Goal: Contribute content: Add original content to the website for others to see

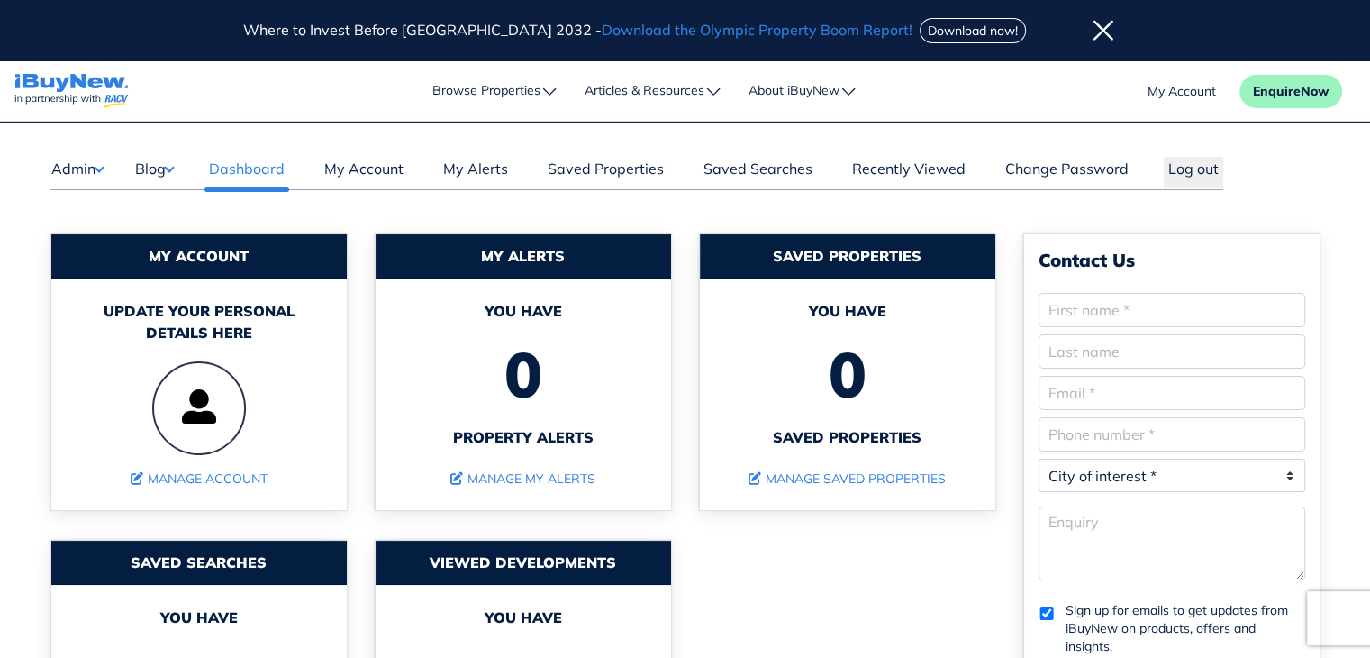
click at [173, 169] on button "Blog" at bounding box center [154, 168] width 40 height 23
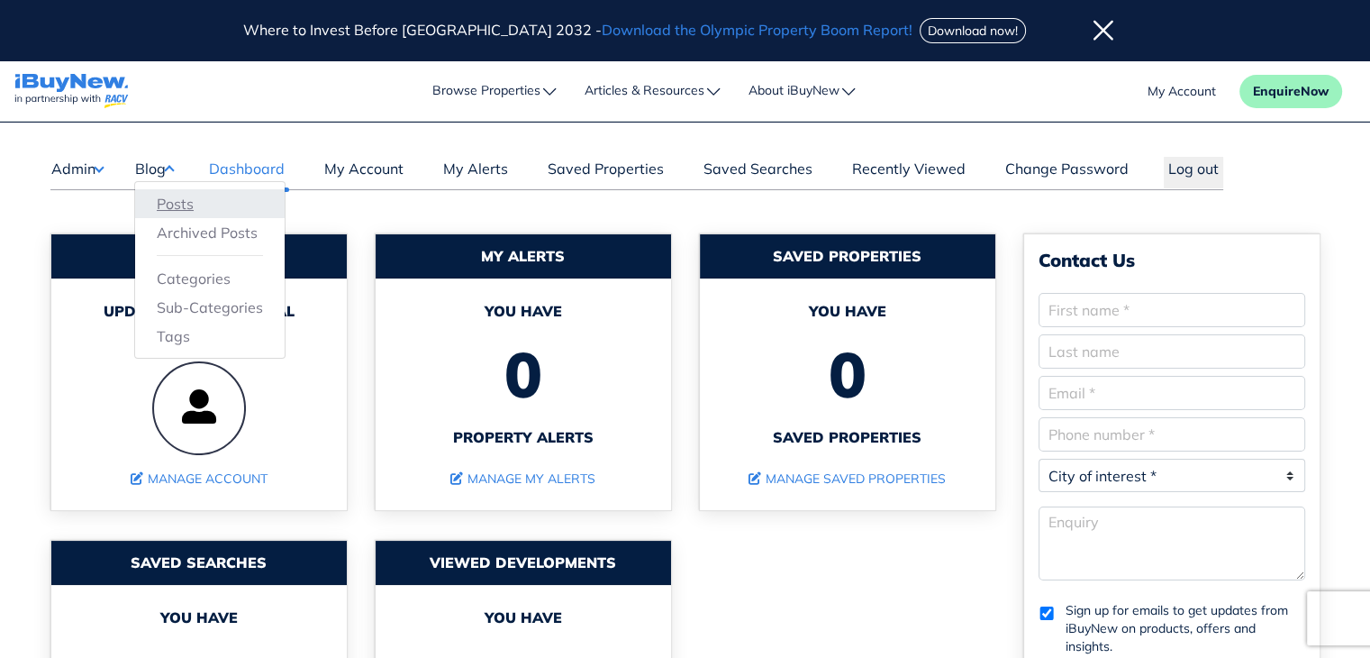
click at [192, 200] on link "Posts" at bounding box center [210, 204] width 106 height 22
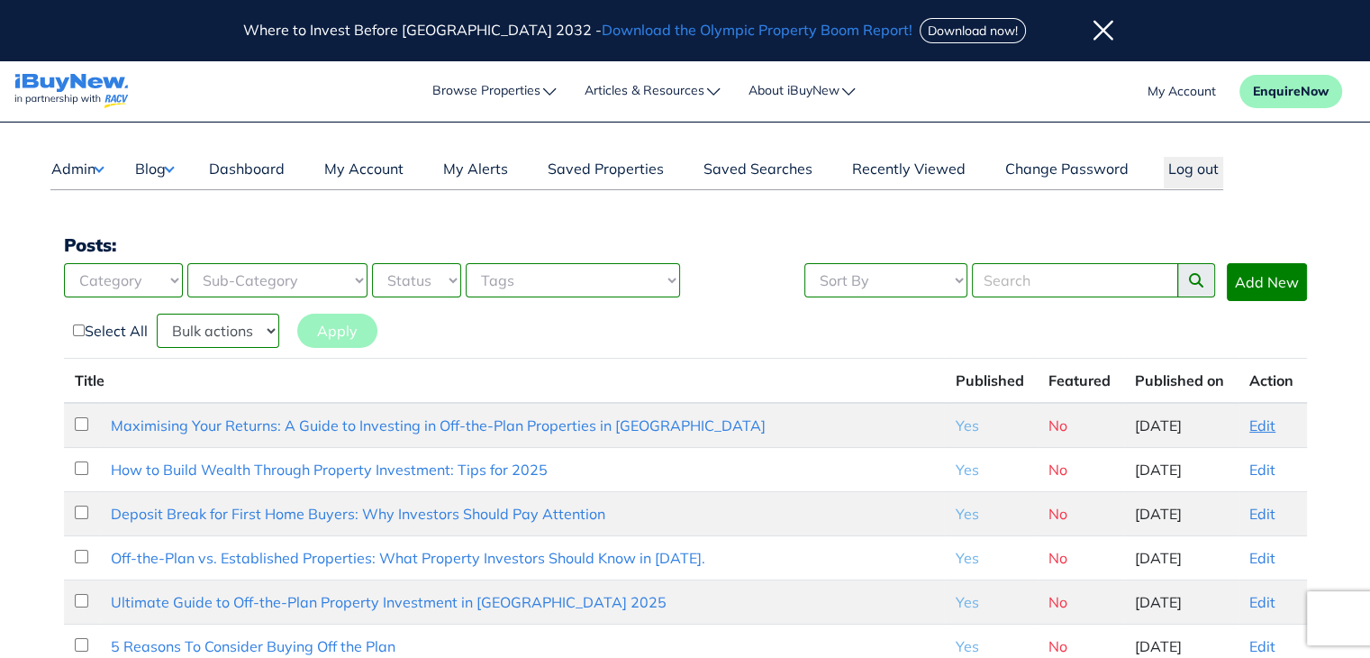
click at [1264, 430] on link "Edit" at bounding box center [1262, 425] width 26 height 18
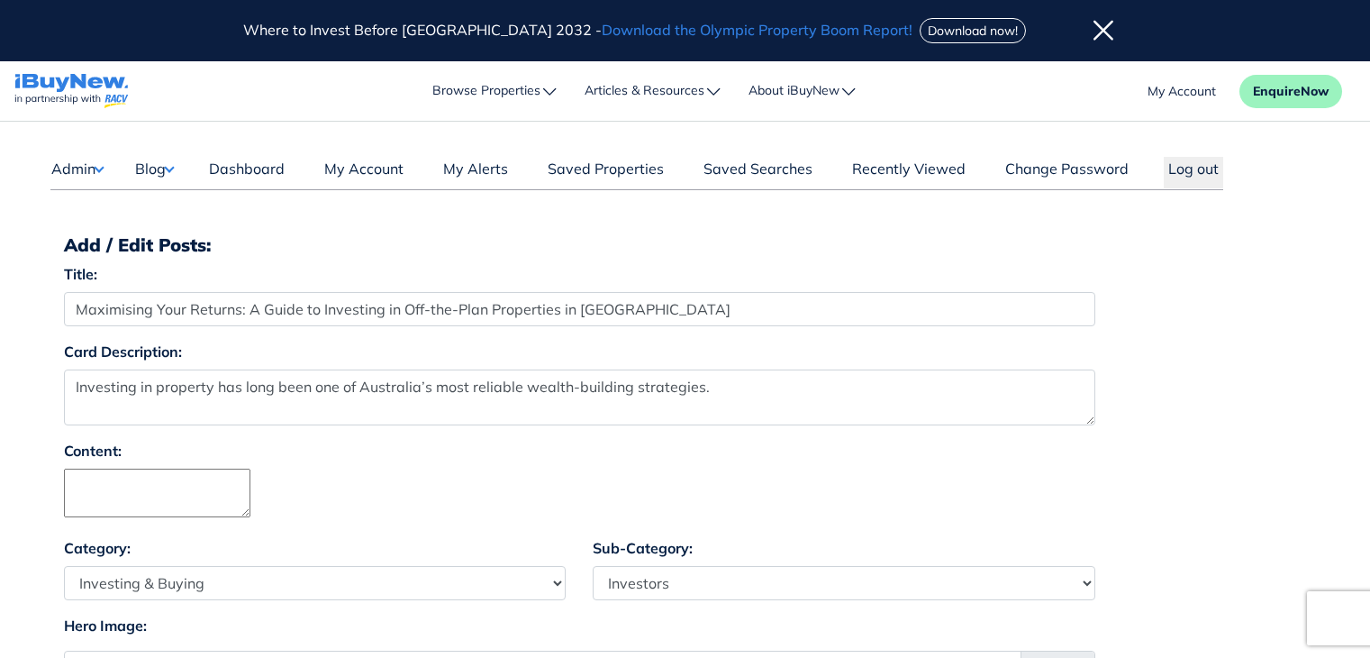
select select "4"
select select "17"
select select "1590"
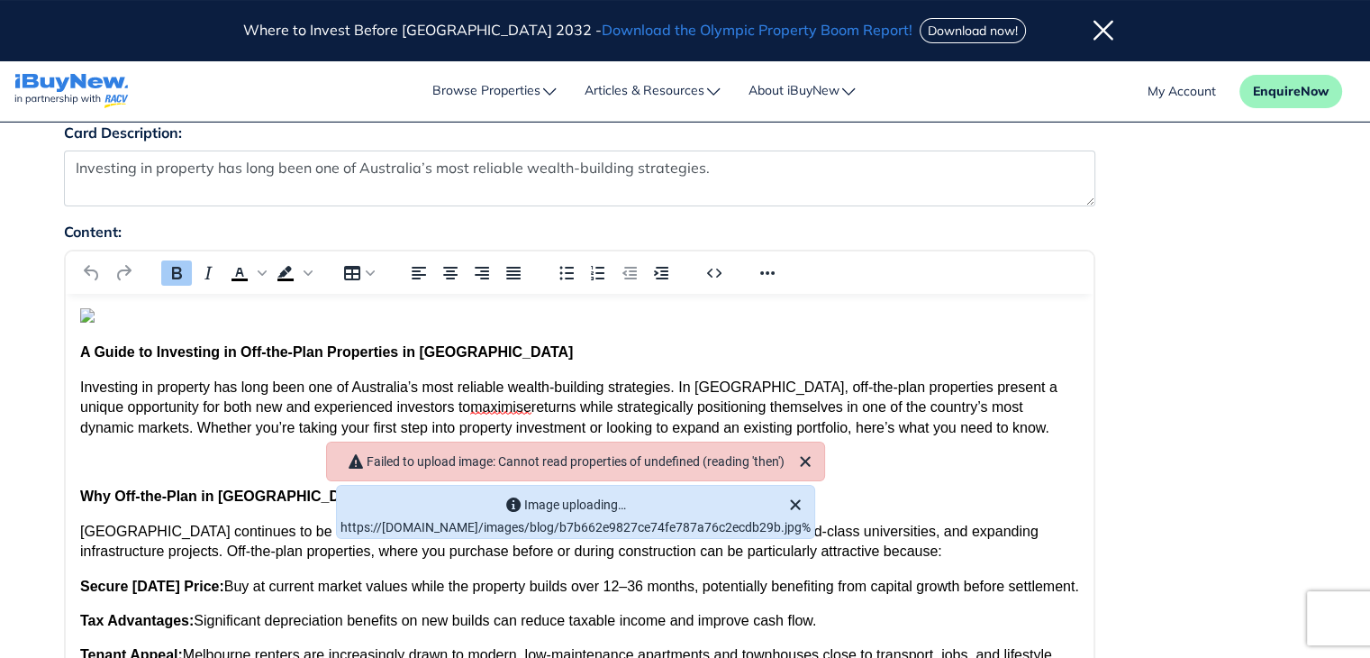
scroll to position [234, 0]
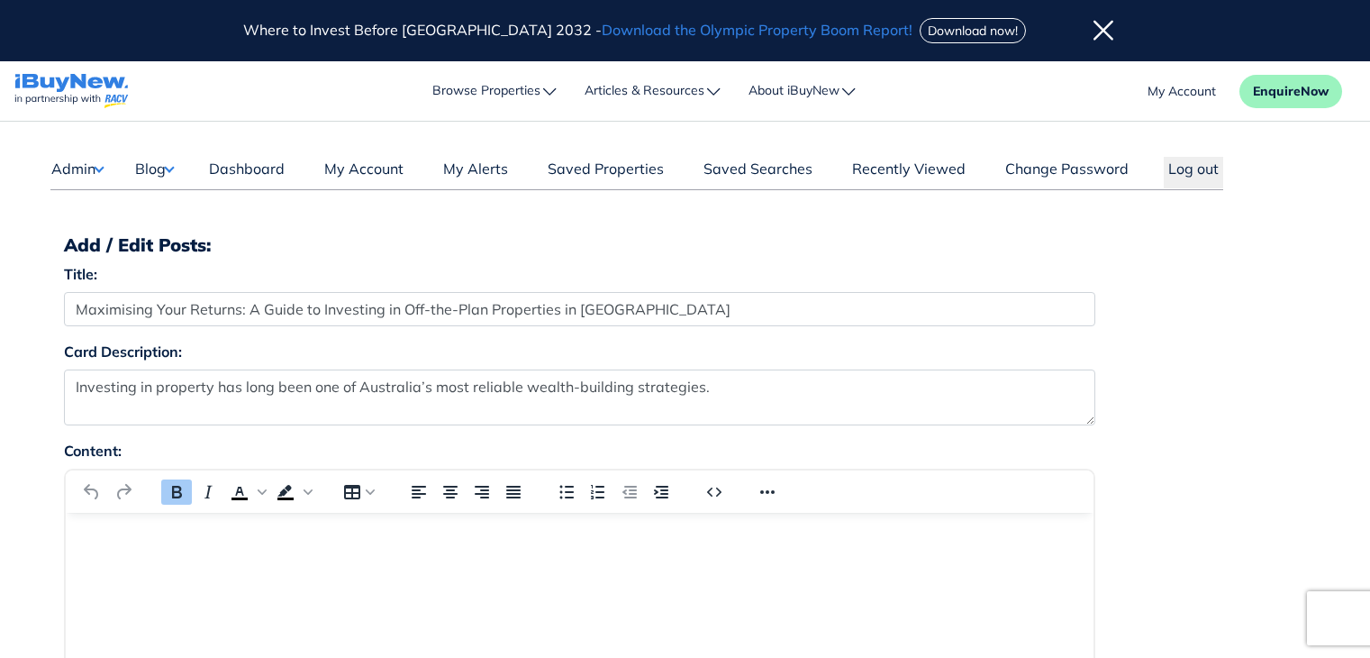
select select "4"
select select "17"
select select "1590"
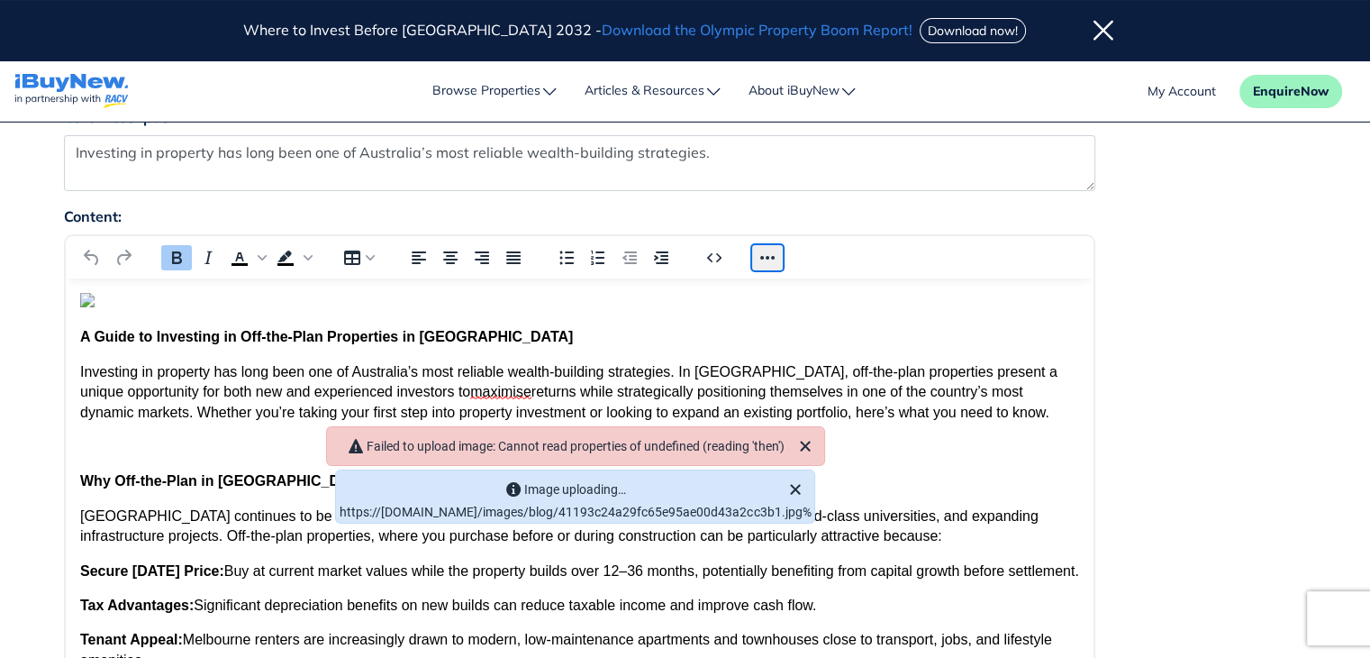
click at [763, 255] on button "Reveal or hide additional toolbar items" at bounding box center [767, 257] width 31 height 25
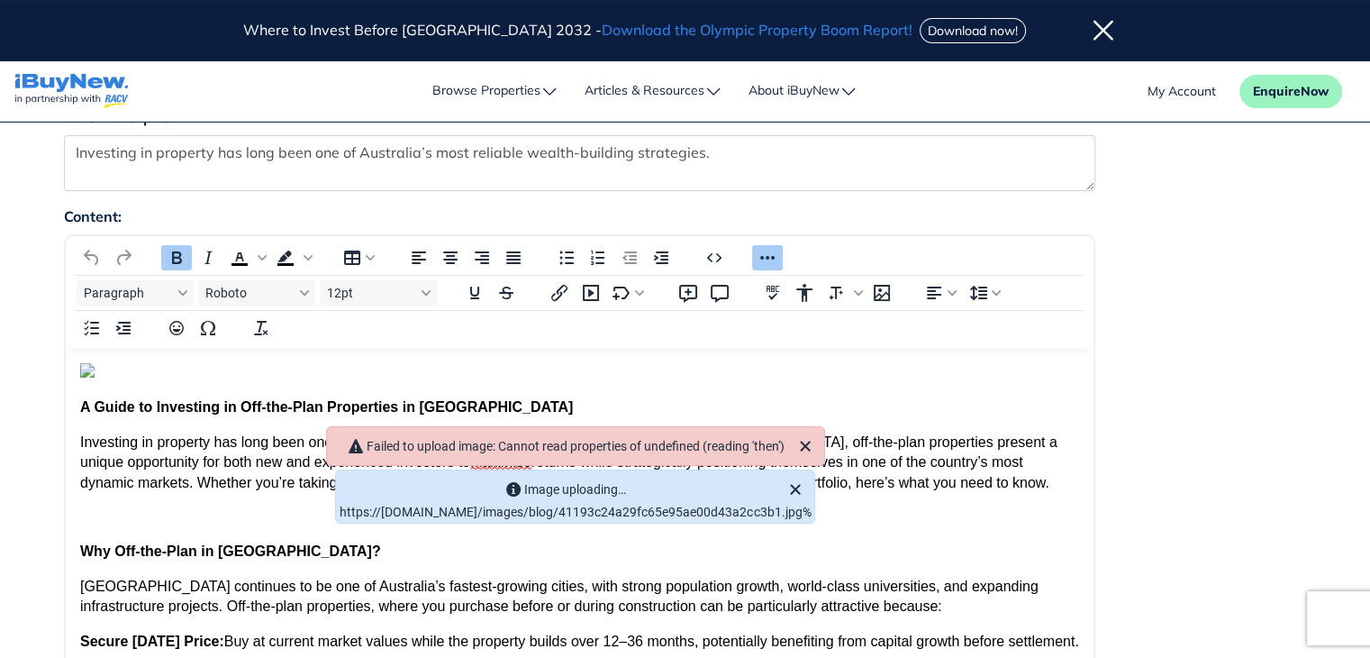
click at [1176, 337] on div "Content: Paragraph Roboto 12pt Copy code Format code Dark/light mode Cancel Sav…" at bounding box center [685, 587] width 1270 height 764
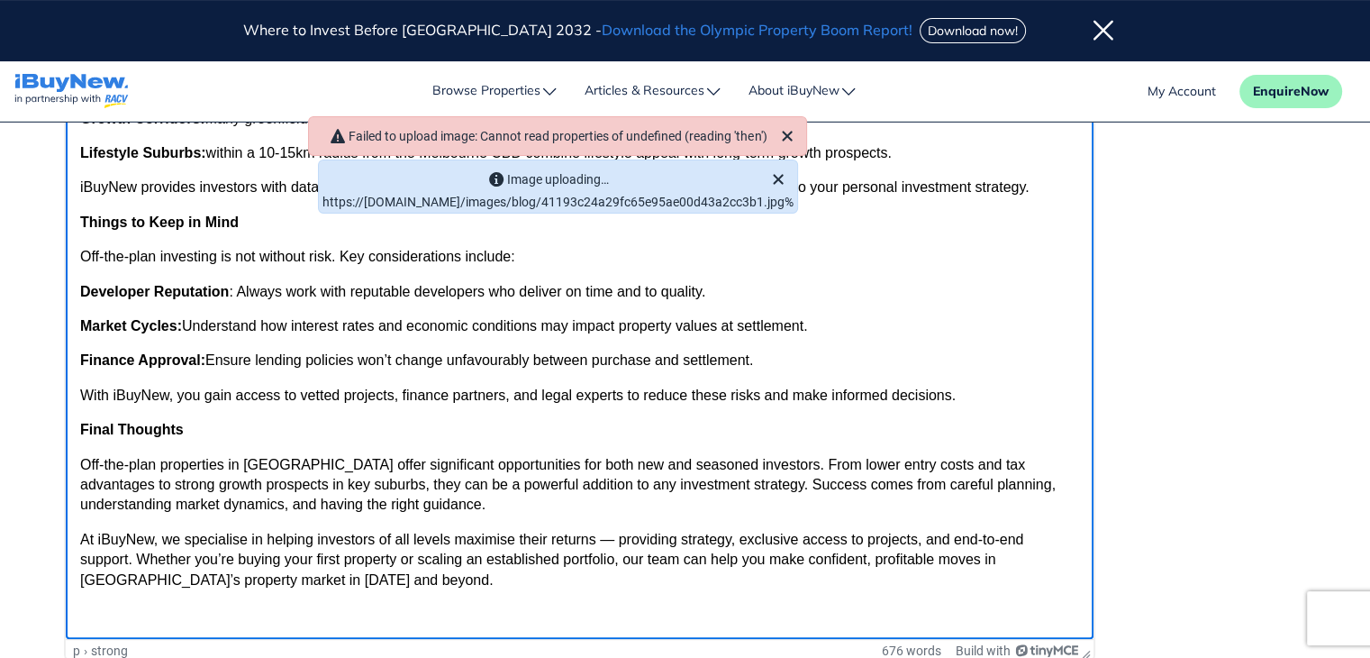
scroll to position [1730, 0]
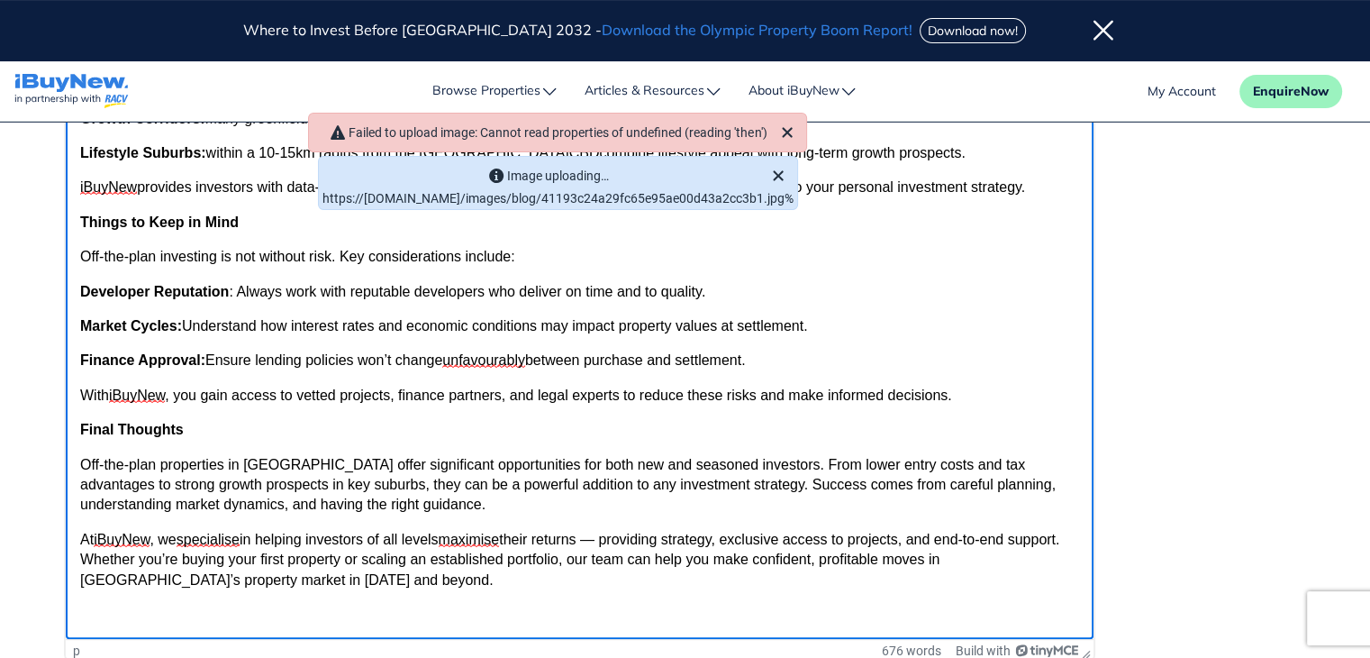
click at [421, 568] on p "At iBuyNew , we specialise in helping investors of all levels maximise their re…" at bounding box center [578, 560] width 999 height 60
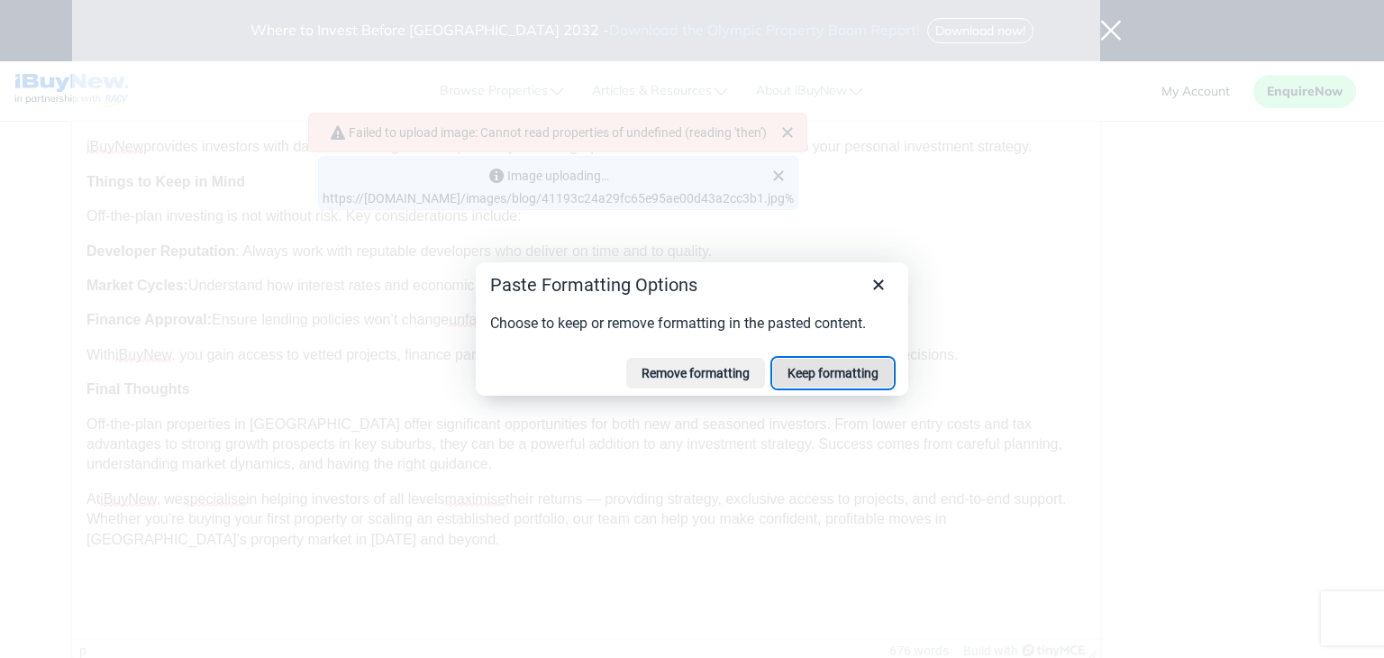
click at [858, 377] on button "Keep formatting" at bounding box center [833, 373] width 122 height 31
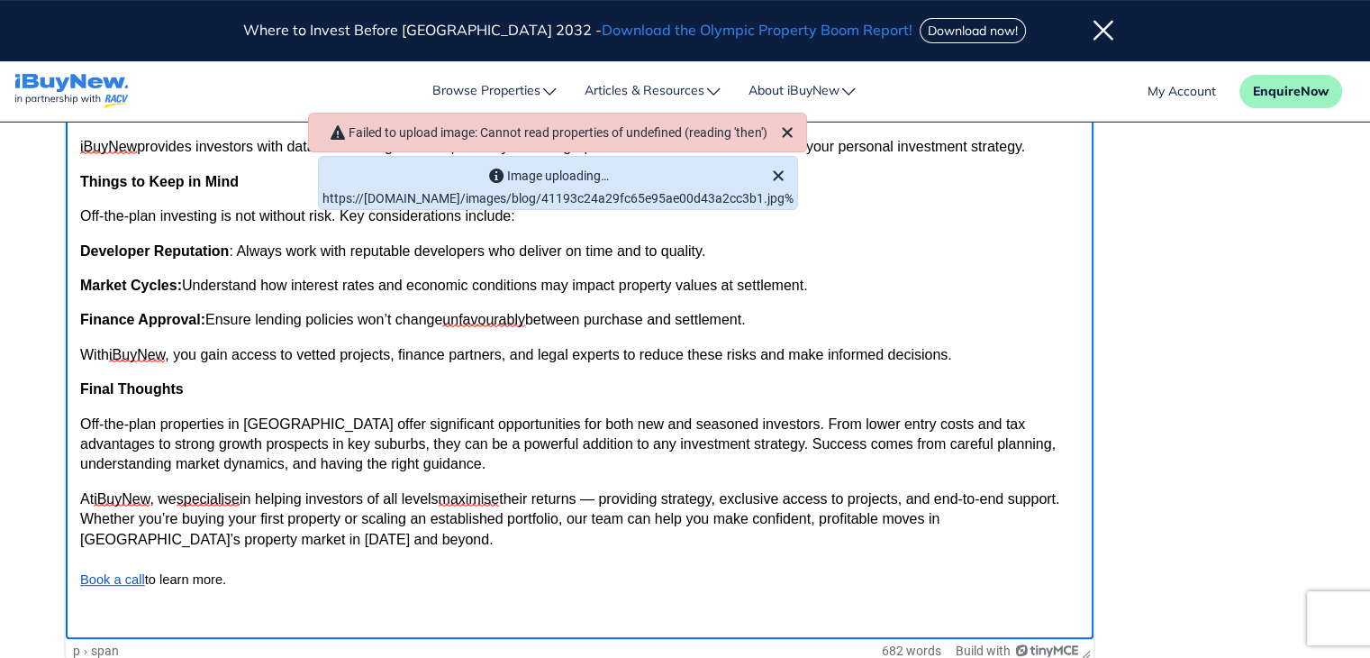
click at [1270, 419] on div "Content: Paragraph Arial,sans-serif 11pt Copy code Format code Dark/light mode …" at bounding box center [685, 296] width 1270 height 764
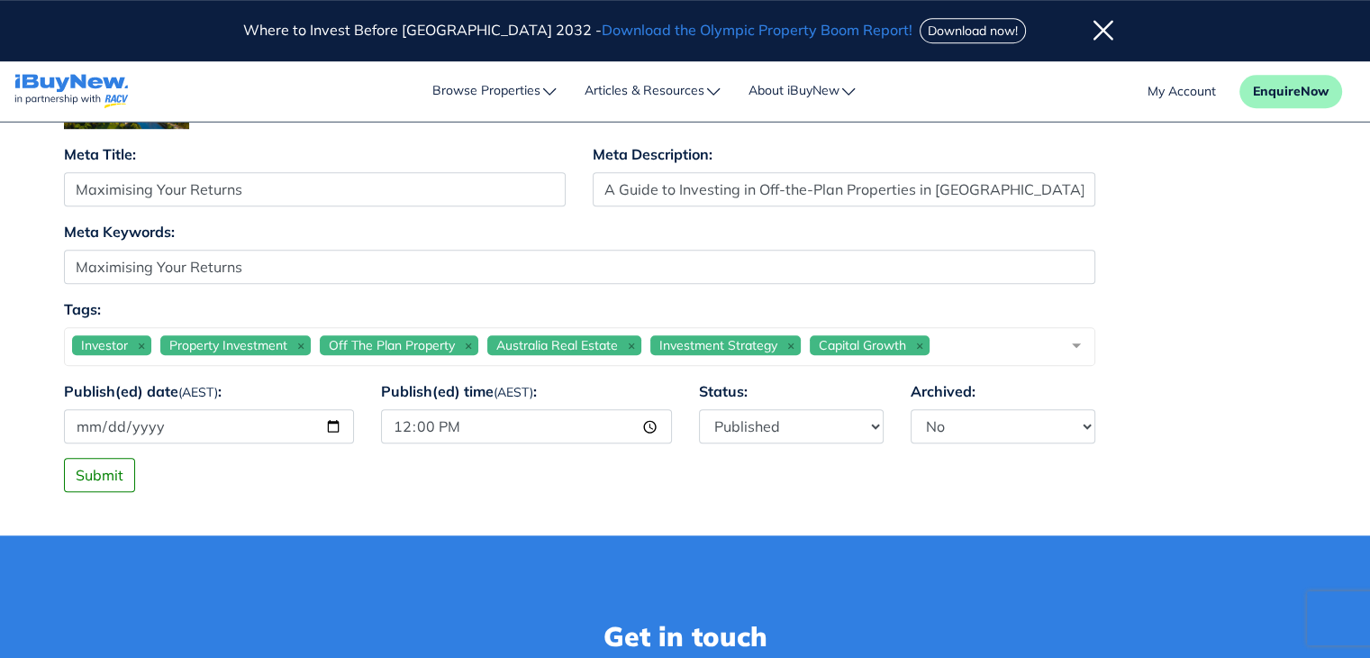
scroll to position [1347, 0]
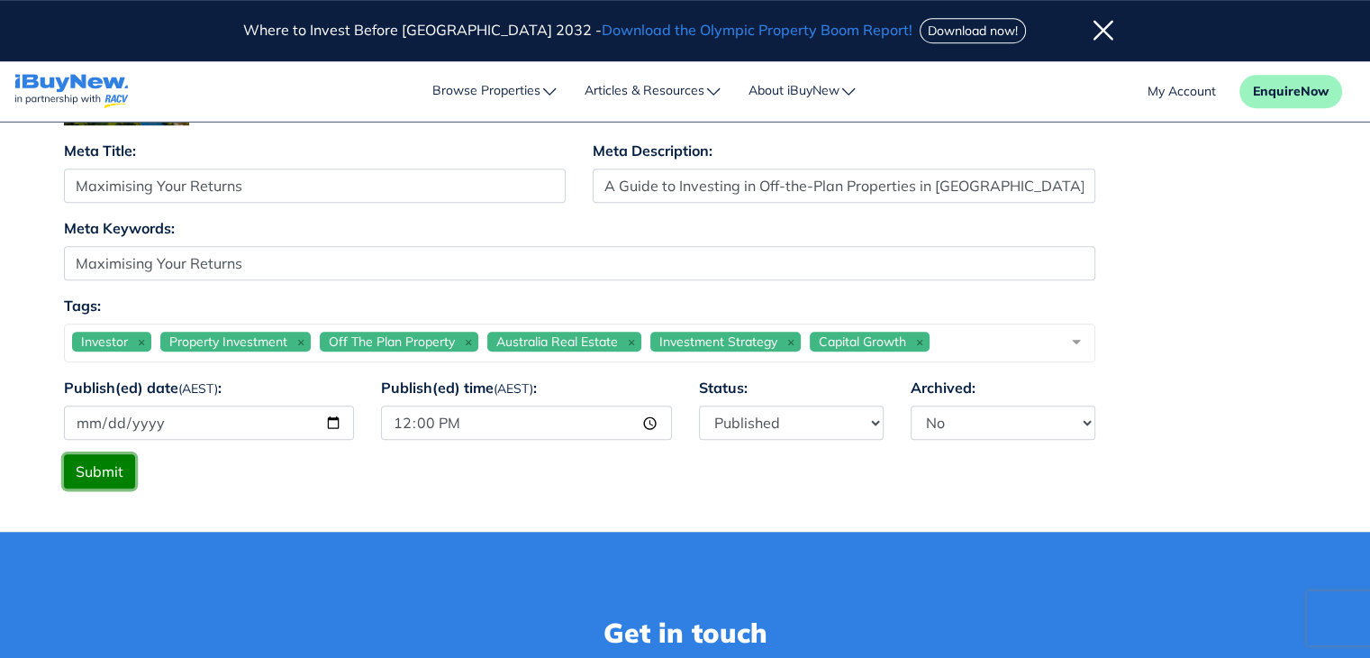
click at [119, 477] on button "Submit" at bounding box center [99, 471] width 71 height 34
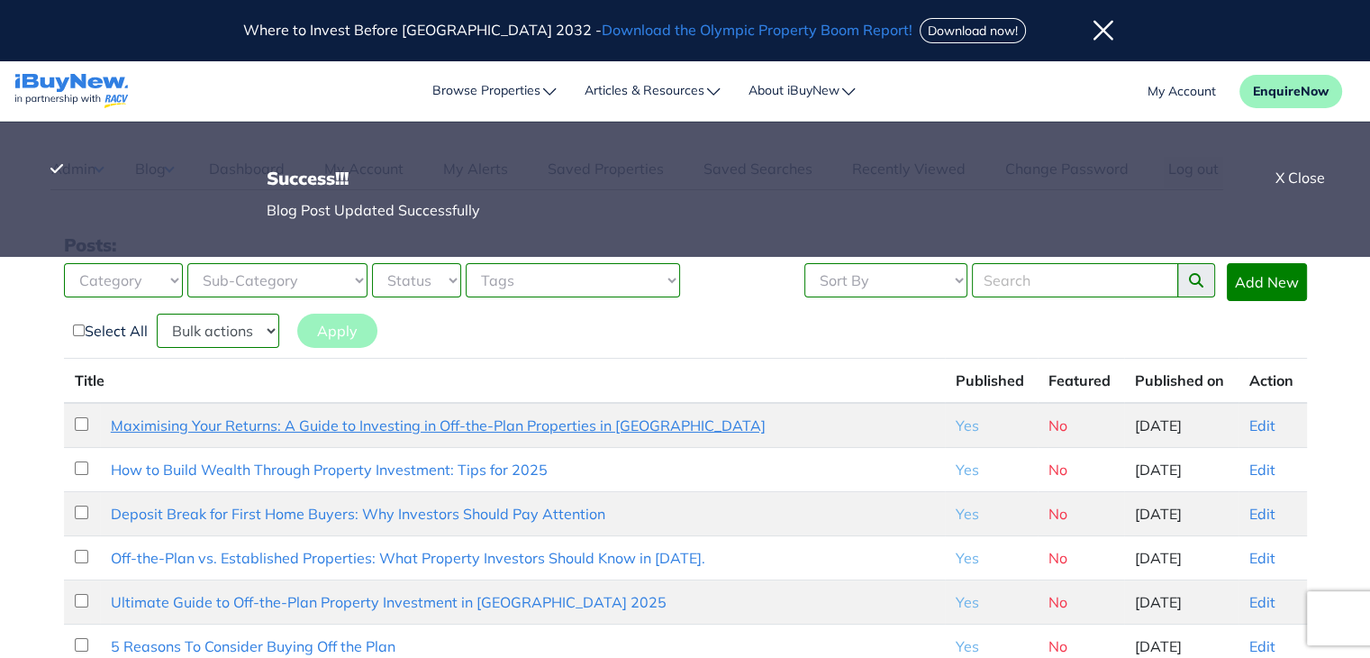
click at [418, 418] on link "Maximising Your Returns: A Guide to Investing in Off-the-Plan Properties in [GE…" at bounding box center [438, 425] width 655 height 18
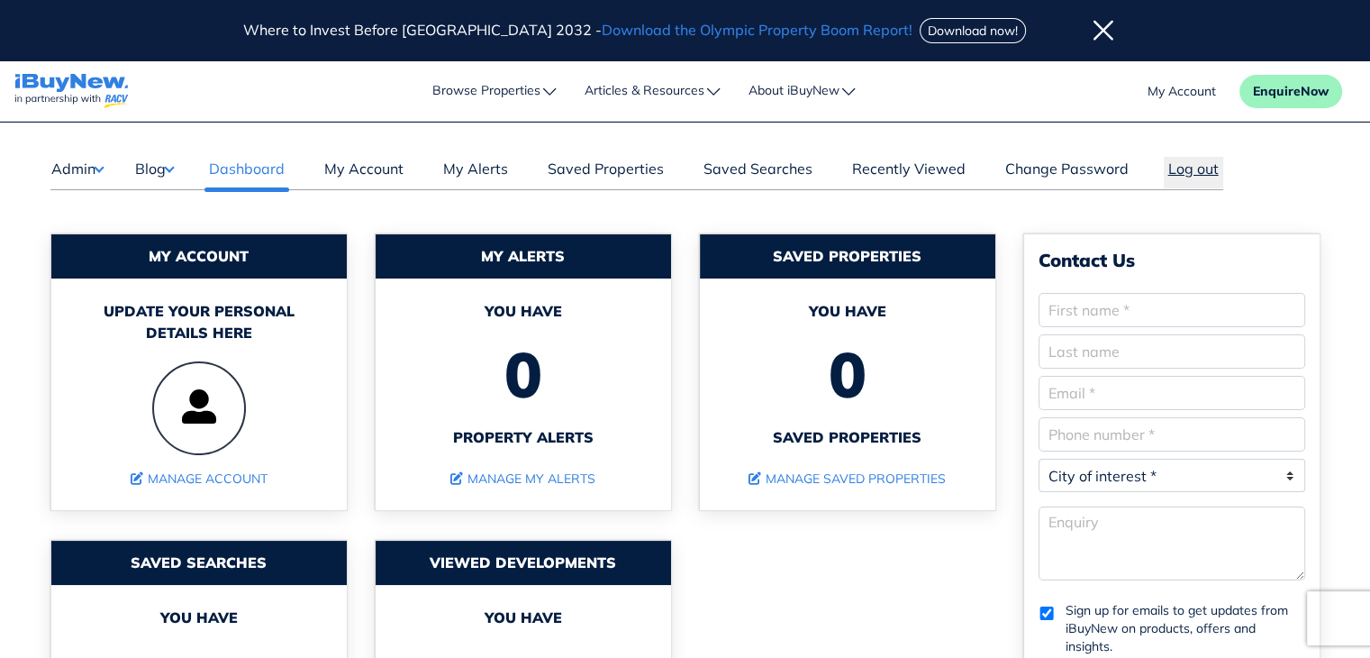
click at [1185, 170] on button "Log out" at bounding box center [1193, 173] width 59 height 32
